Goal: Use online tool/utility: Utilize a website feature to perform a specific function

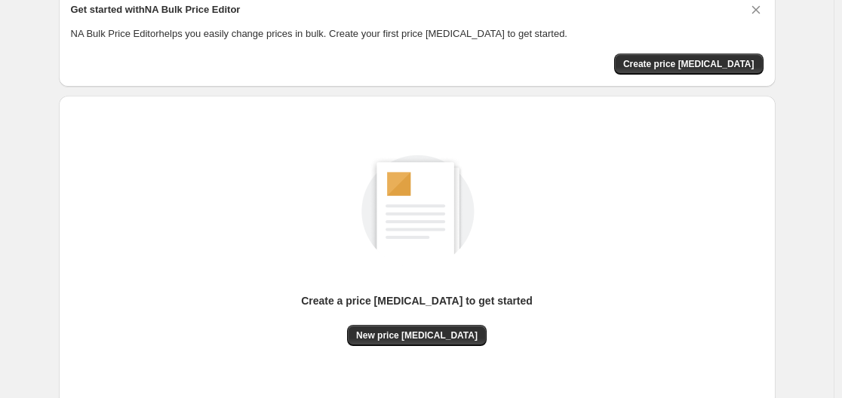
scroll to position [167, 0]
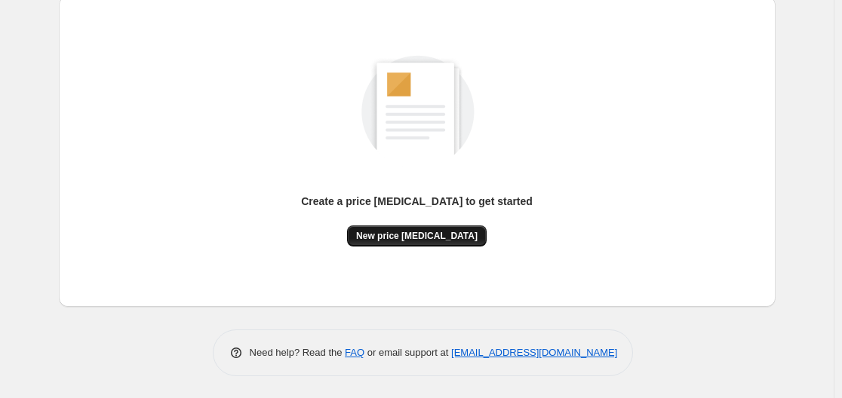
click at [443, 234] on span "New price [MEDICAL_DATA]" at bounding box center [416, 236] width 121 height 12
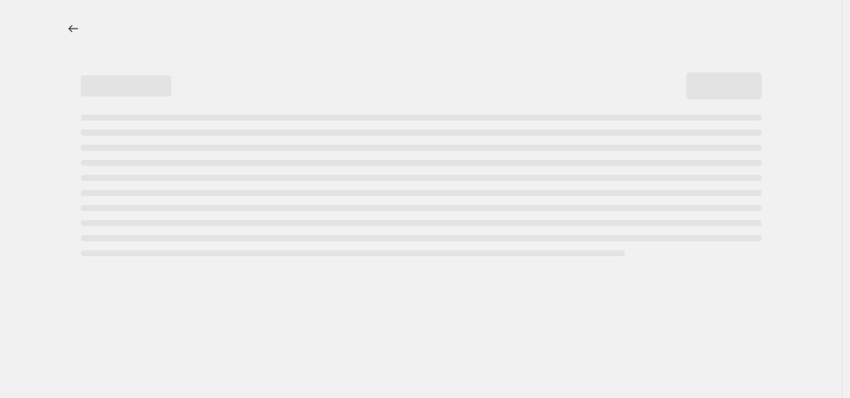
select select "percentage"
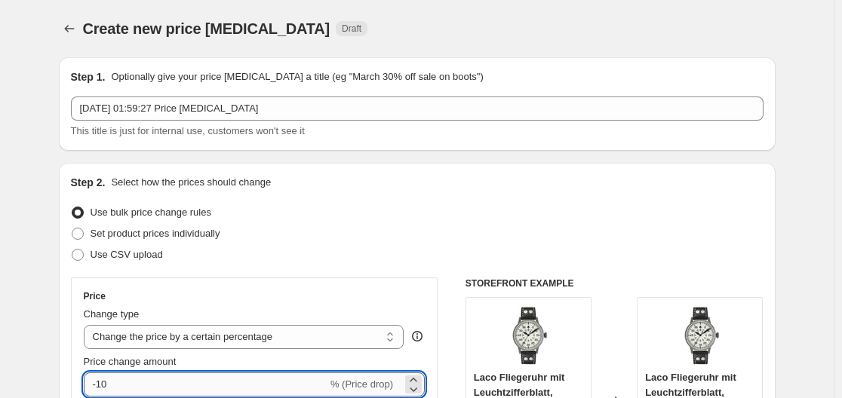
click at [207, 386] on input "-10" at bounding box center [206, 385] width 244 height 24
type input "-1"
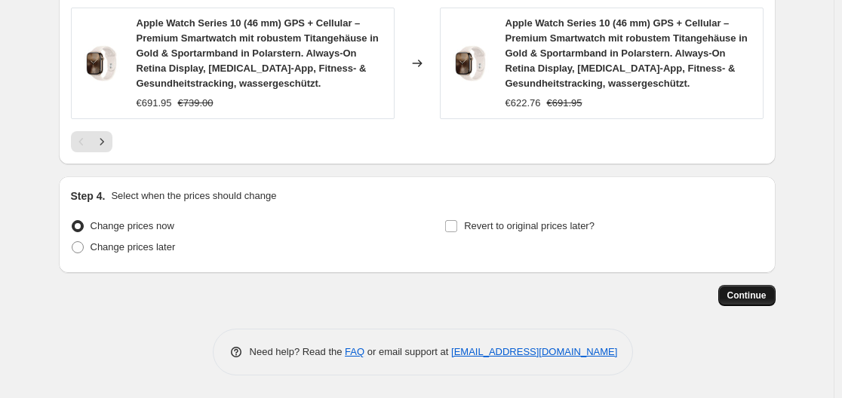
type input "-35"
click at [749, 298] on span "Continue" at bounding box center [746, 296] width 39 height 12
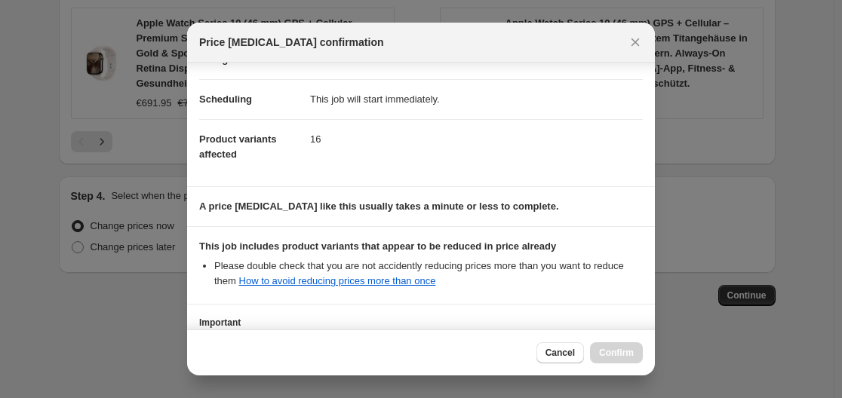
scroll to position [237, 0]
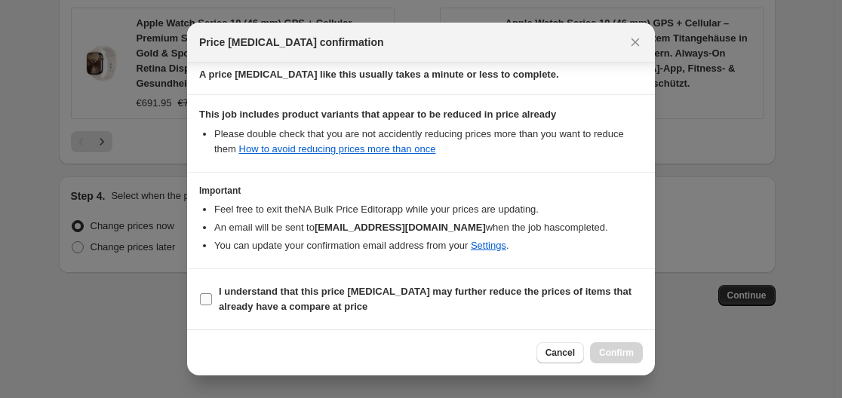
drag, startPoint x: 236, startPoint y: 300, endPoint x: 369, endPoint y: 306, distance: 133.0
click at [236, 300] on b "I understand that this price change job may further reduce the prices of items …" at bounding box center [425, 299] width 413 height 26
click at [212, 300] on input "I understand that this price change job may further reduce the prices of items …" at bounding box center [206, 299] width 12 height 12
checkbox input "true"
click at [607, 352] on span "Confirm" at bounding box center [616, 353] width 35 height 12
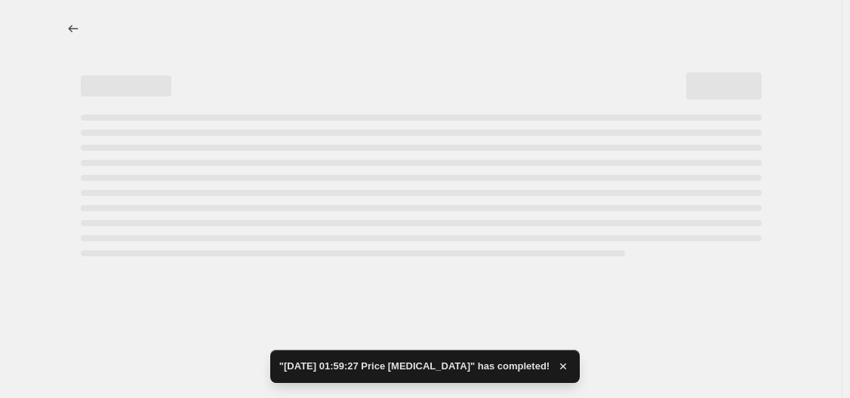
select select "percentage"
